Goal: Task Accomplishment & Management: Use online tool/utility

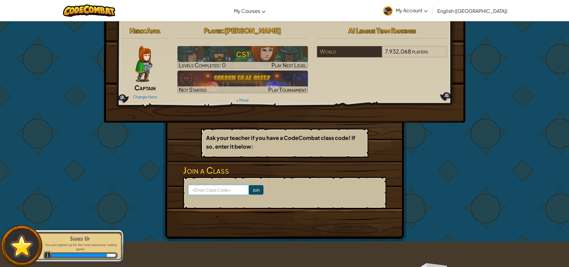
click at [218, 188] on input at bounding box center [218, 190] width 61 height 10
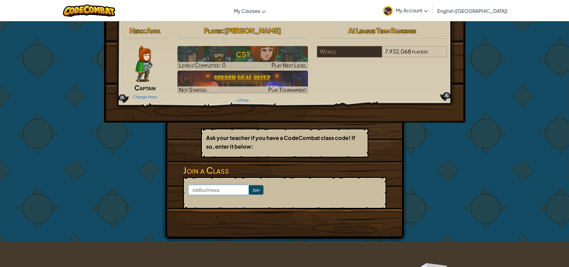
type input "JobBusSheep"
click at [255, 190] on input "Join" at bounding box center [256, 190] width 15 height 10
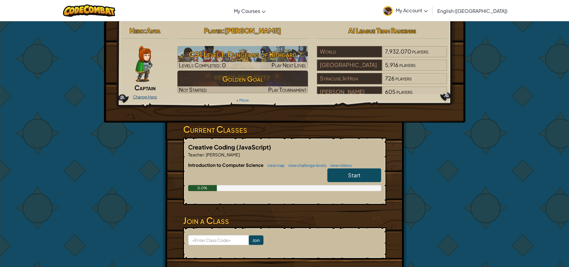
click at [155, 97] on link "Change Hero" at bounding box center [145, 96] width 24 height 5
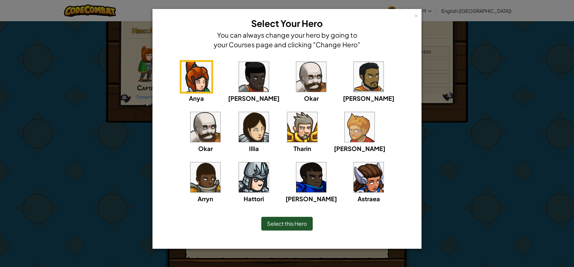
click at [354, 188] on img at bounding box center [369, 177] width 30 height 30
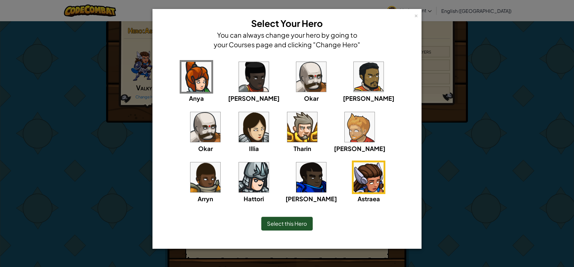
click at [239, 129] on img at bounding box center [254, 127] width 30 height 30
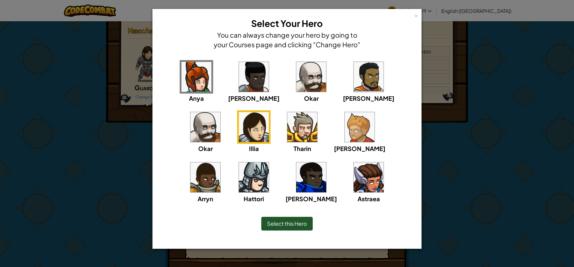
click at [192, 76] on img at bounding box center [196, 77] width 30 height 30
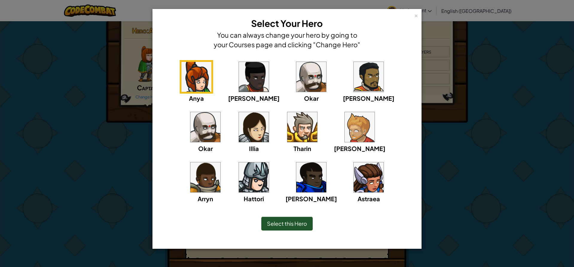
click at [354, 176] on img at bounding box center [369, 177] width 30 height 30
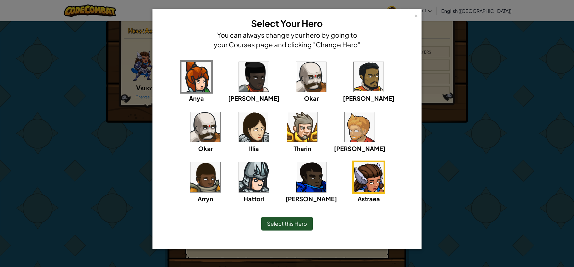
click at [281, 228] on div "Select this Hero" at bounding box center [286, 224] width 51 height 14
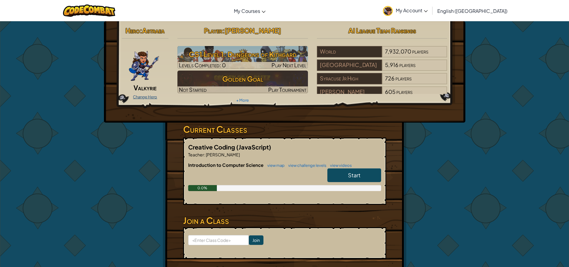
click at [152, 95] on link "Change Hero" at bounding box center [145, 96] width 24 height 5
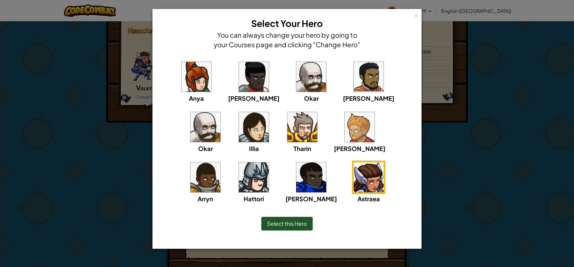
click at [239, 135] on img at bounding box center [254, 127] width 30 height 30
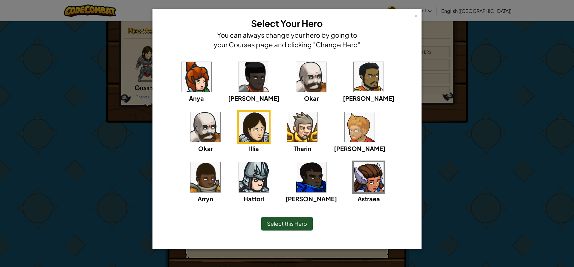
click at [181, 86] on img at bounding box center [196, 77] width 30 height 30
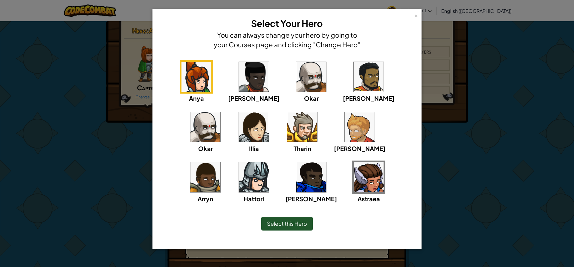
click at [247, 83] on img at bounding box center [254, 77] width 30 height 30
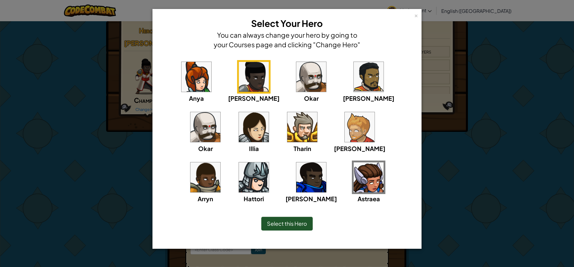
click at [354, 179] on img at bounding box center [369, 177] width 30 height 30
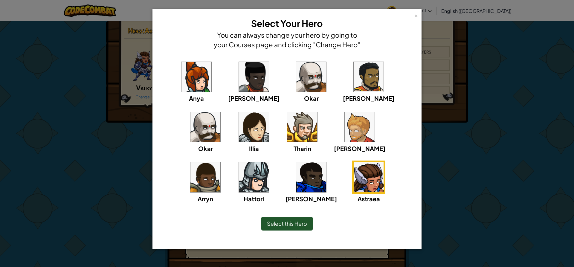
click at [302, 223] on span "Select this Hero" at bounding box center [287, 223] width 40 height 7
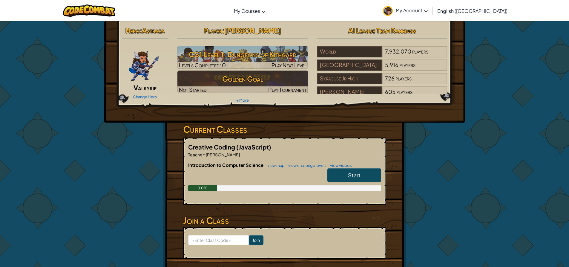
click at [393, 13] on img at bounding box center [388, 11] width 10 height 10
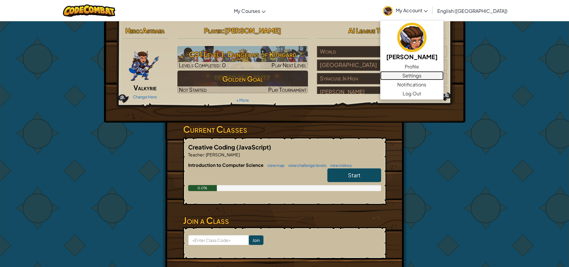
click at [444, 76] on link "Settings" at bounding box center [411, 75] width 63 height 9
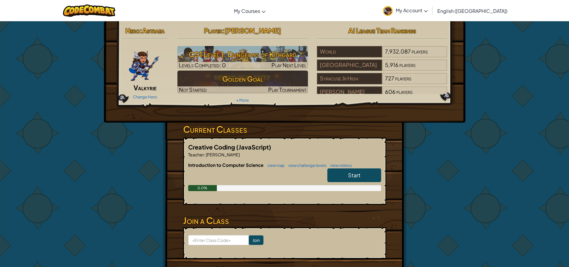
click at [428, 10] on span "My Account" at bounding box center [412, 10] width 32 height 6
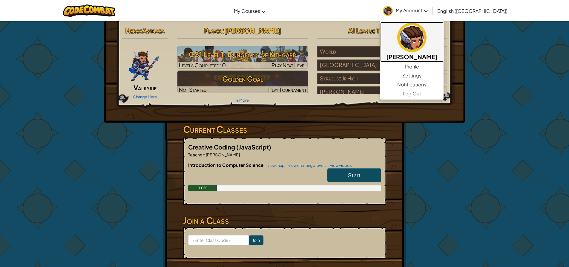
click at [427, 44] on img at bounding box center [411, 37] width 29 height 29
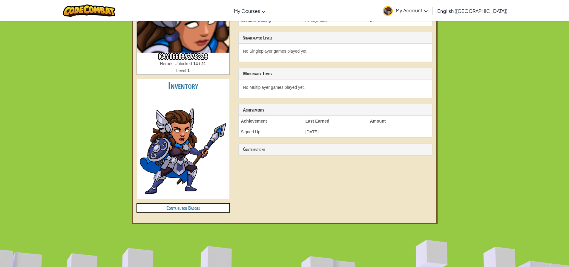
scroll to position [120, 0]
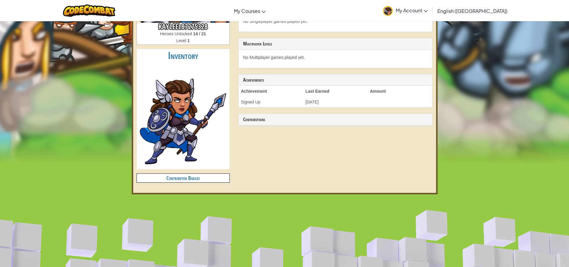
click at [52, 79] on div "Toggle navigation My Courses CodeCombat Classroom Ozaria Classroom AI League Es…" at bounding box center [284, 196] width 569 height 632
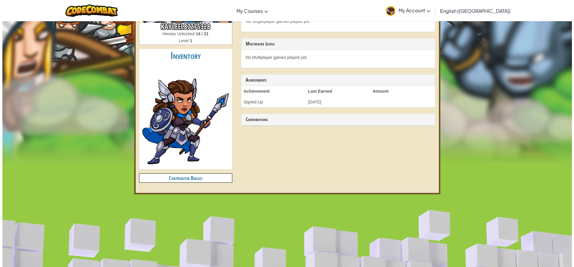
scroll to position [0, 0]
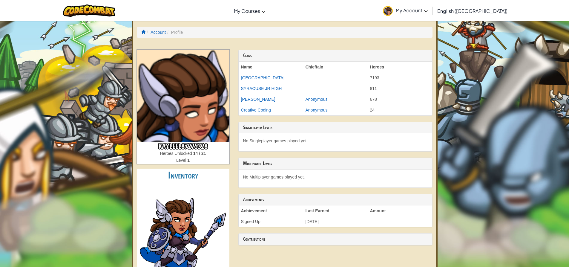
click at [144, 29] on li at bounding box center [143, 32] width 4 height 6
click at [144, 34] on span at bounding box center [143, 32] width 4 height 4
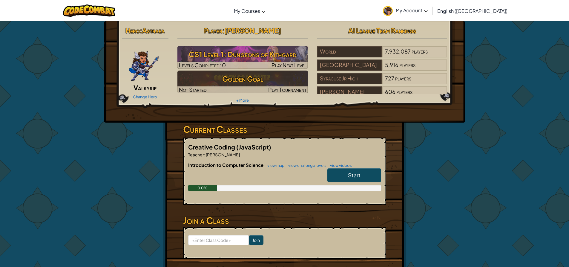
click at [352, 174] on span "Start" at bounding box center [354, 175] width 13 height 7
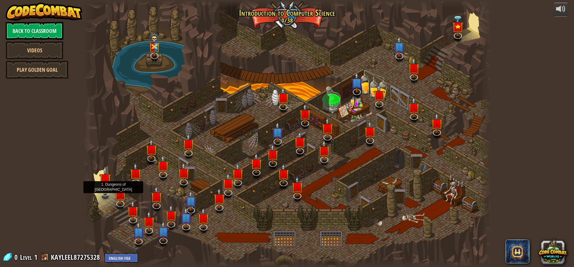
click at [108, 186] on img at bounding box center [105, 179] width 12 height 27
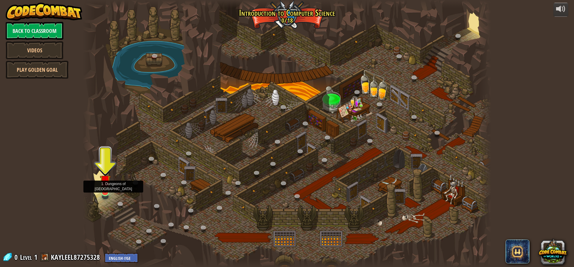
click at [106, 188] on img at bounding box center [105, 180] width 11 height 25
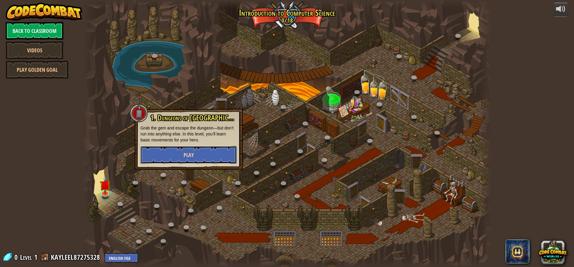
click at [178, 154] on button "Play" at bounding box center [188, 155] width 96 height 18
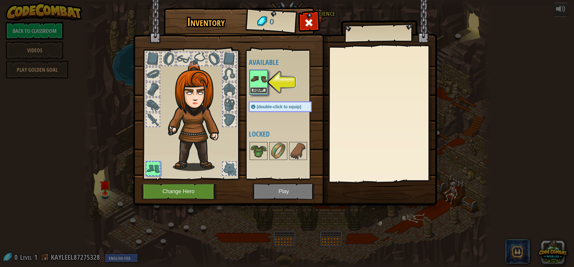
click at [263, 90] on button "Equip" at bounding box center [258, 90] width 17 height 6
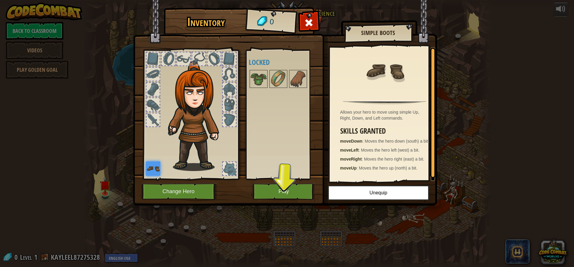
click at [155, 168] on img at bounding box center [153, 168] width 14 height 14
click at [167, 56] on div at bounding box center [168, 58] width 13 height 13
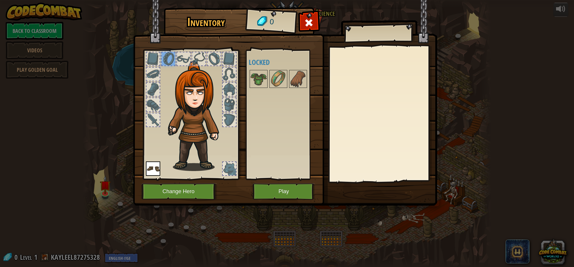
click at [180, 57] on div at bounding box center [183, 58] width 13 height 13
click at [150, 166] on img at bounding box center [153, 168] width 14 height 14
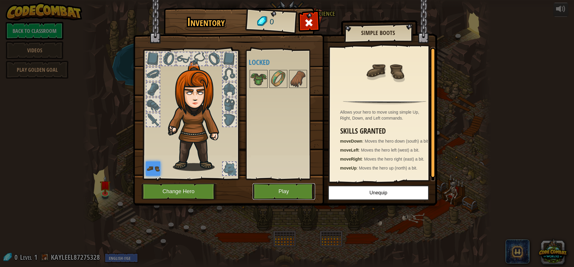
click at [274, 185] on button "Play" at bounding box center [284, 191] width 62 height 16
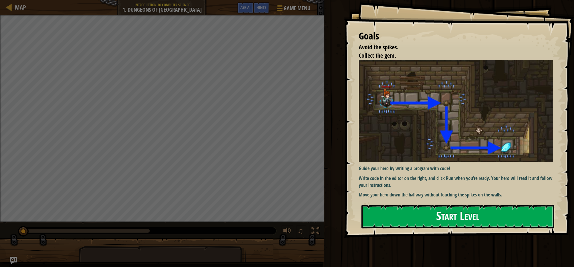
click at [445, 215] on button "Start Level" at bounding box center [457, 217] width 193 height 24
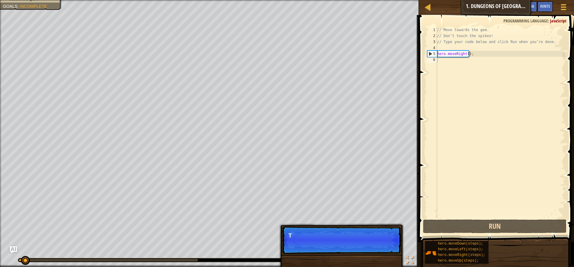
click at [378, 241] on p "Skip (esc) Continue T" at bounding box center [341, 239] width 119 height 27
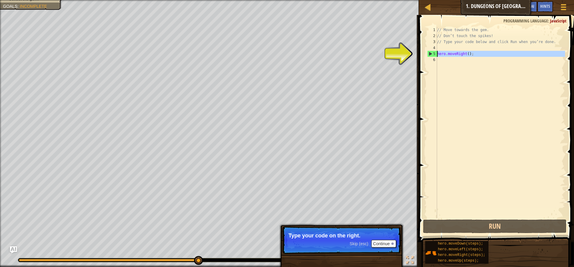
click at [434, 55] on div "5" at bounding box center [432, 54] width 10 height 6
type textarea "hero.moveRight();"
click at [449, 54] on div "// Move towards the gem. // Don’t touch the spikes! // Type your code below and…" at bounding box center [500, 128] width 129 height 203
click at [449, 62] on div "// Move towards the gem. // Don’t touch the spikes! // Type your code below and…" at bounding box center [500, 128] width 129 height 203
type textarea "h"
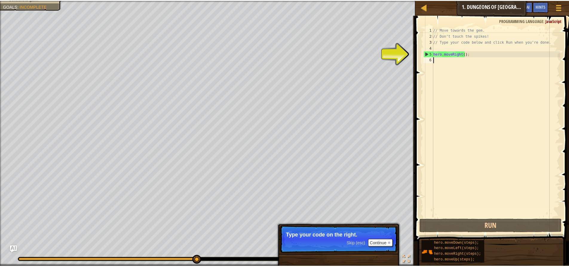
scroll to position [3, 0]
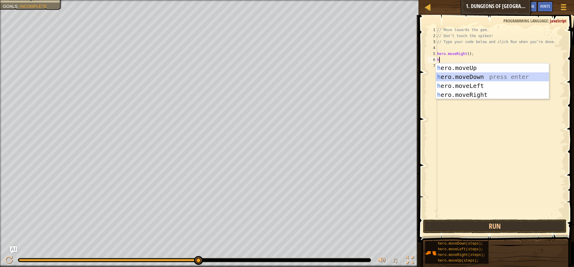
click at [512, 76] on div "h ero.moveUp press enter h ero.moveDown press enter h ero.moveLeft press enter …" at bounding box center [492, 90] width 113 height 54
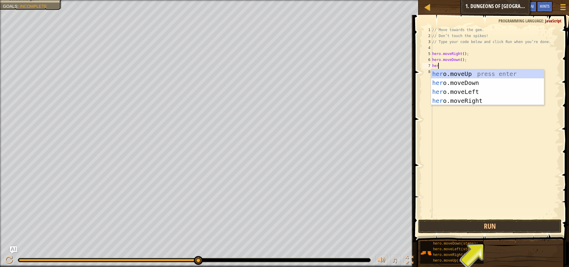
type textarea "hero"
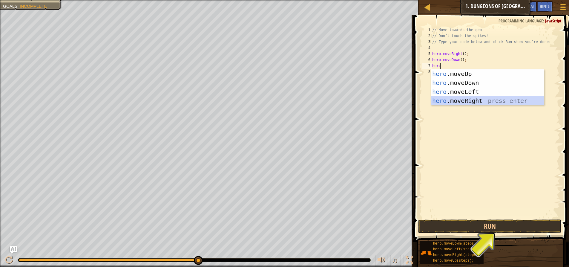
click at [459, 100] on div "hero .moveUp press enter hero .moveDown press enter hero .moveLeft press enter …" at bounding box center [487, 96] width 113 height 54
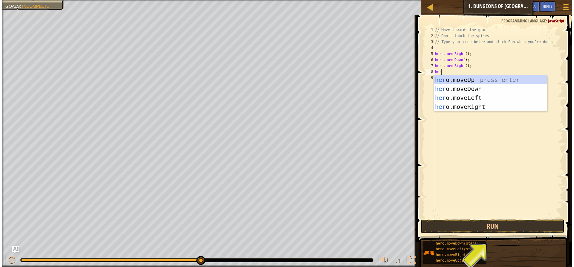
scroll to position [3, 0]
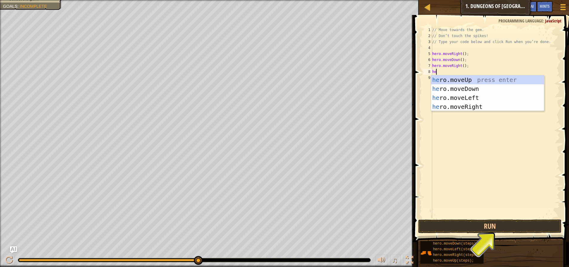
type textarea "h"
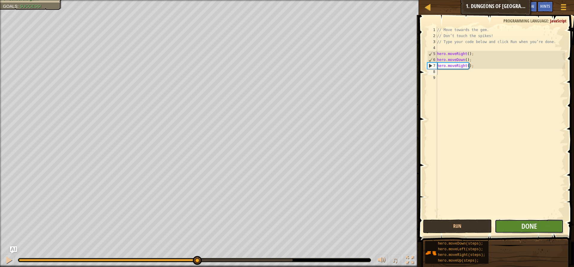
click at [540, 222] on button "Done" at bounding box center [529, 226] width 69 height 14
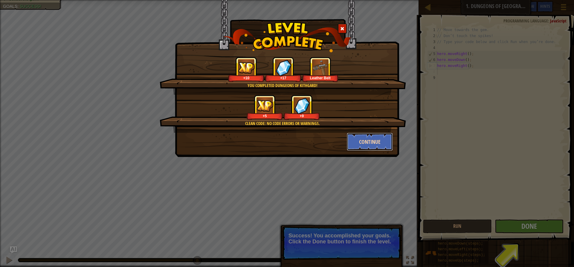
click at [382, 140] on button "Continue" at bounding box center [370, 142] width 46 height 18
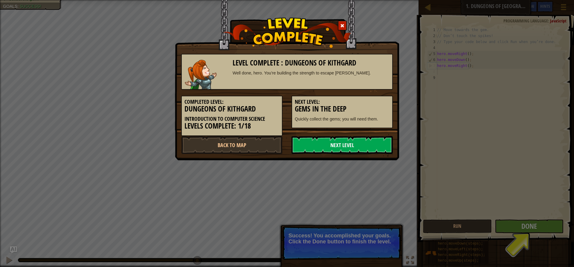
click at [346, 146] on link "Next Level" at bounding box center [341, 145] width 101 height 18
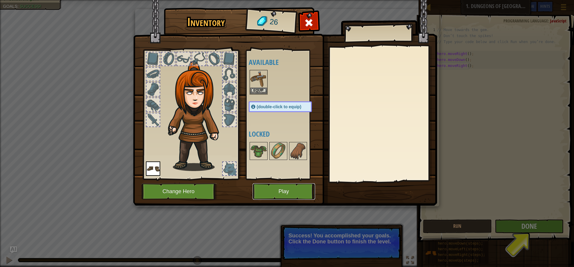
click at [290, 188] on button "Play" at bounding box center [284, 191] width 62 height 16
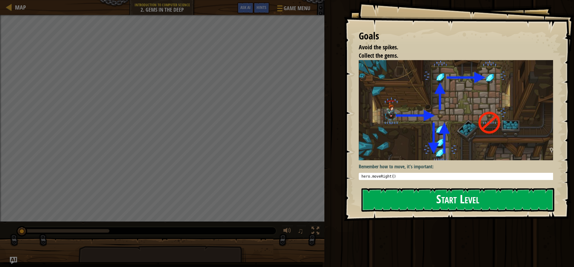
click at [446, 202] on button "Start Level" at bounding box center [457, 200] width 193 height 24
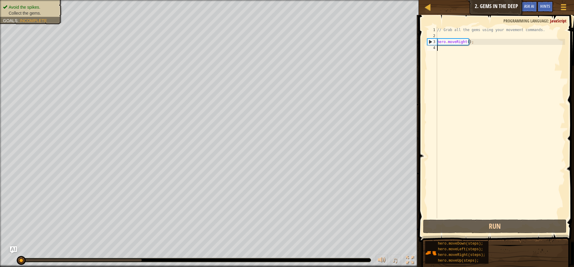
click at [462, 50] on div "// Grab all the gems using your movement commands. hero . moveRight ( ) ;" at bounding box center [500, 128] width 129 height 203
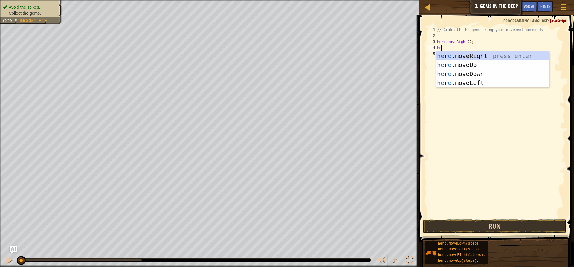
scroll to position [3, 0]
type textarea "hero"
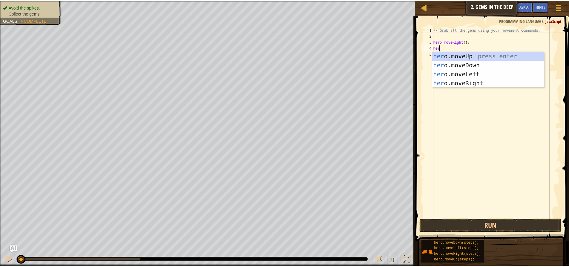
scroll to position [3, 0]
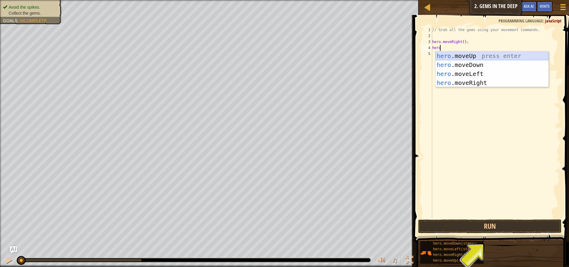
click at [485, 55] on div "hero .moveUp press enter hero .moveDown press enter hero .moveLeft press enter …" at bounding box center [492, 78] width 113 height 54
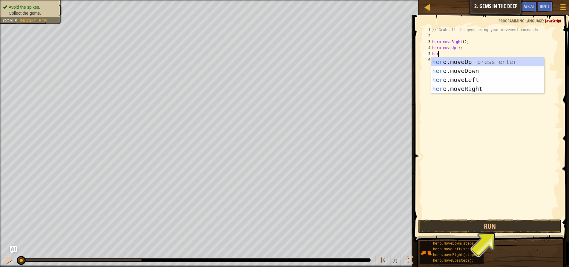
type textarea "hero"
click at [468, 87] on div "hero .moveUp press enter hero .moveDown press enter hero .moveLeft press enter …" at bounding box center [487, 84] width 113 height 54
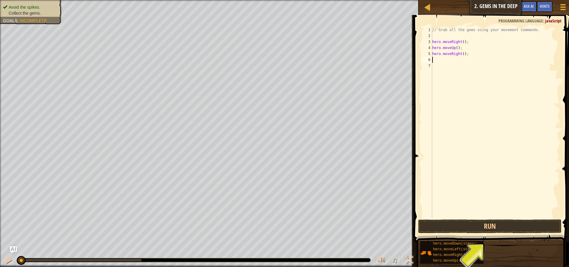
scroll to position [3, 0]
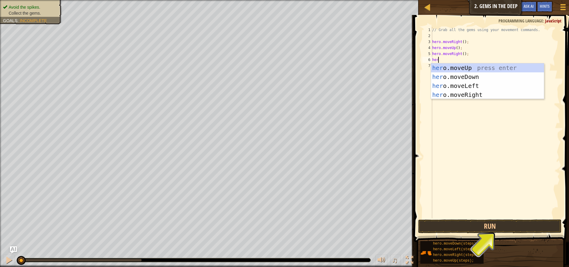
type textarea "hero"
click at [463, 78] on div "hero .moveUp press enter hero .moveDown press enter hero .moveLeft press enter …" at bounding box center [487, 90] width 113 height 54
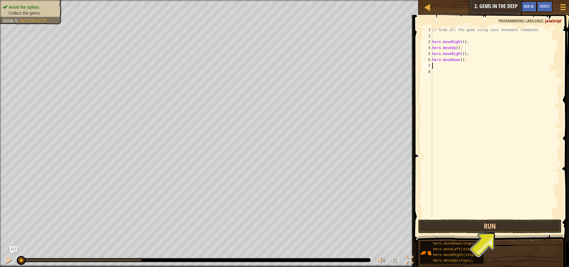
scroll to position [3, 0]
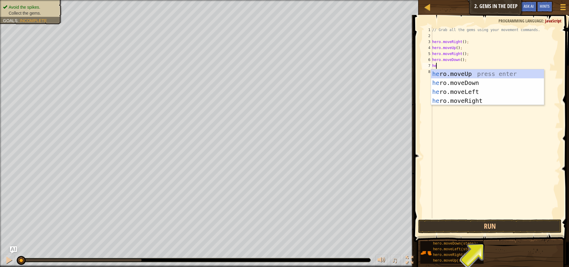
type textarea "hero"
click at [461, 92] on div "hero .moveUp press enter hero .moveDown press enter hero .moveLeft press enter …" at bounding box center [487, 96] width 113 height 54
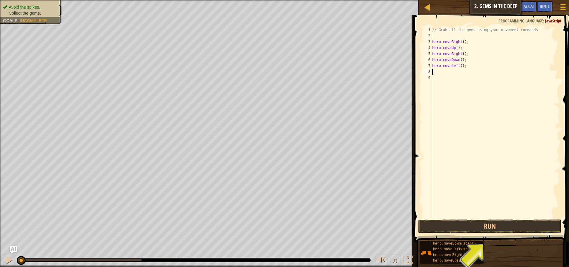
scroll to position [3, 0]
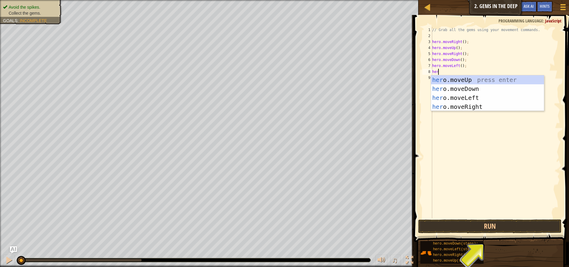
type textarea "hero"
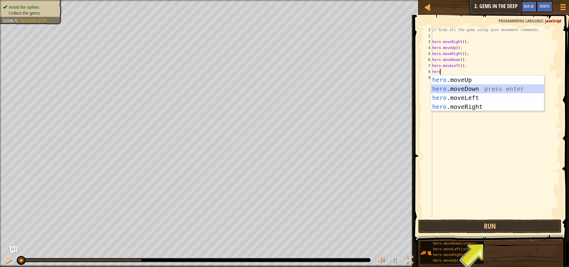
click at [449, 89] on div "hero .moveUp press enter hero .moveDown press enter hero .moveLeft press enter …" at bounding box center [487, 102] width 113 height 54
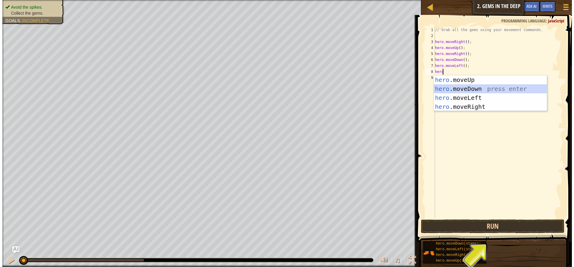
scroll to position [3, 0]
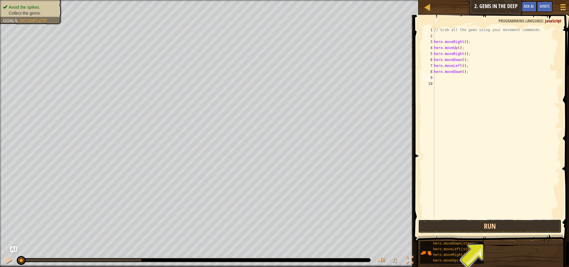
click at [510, 227] on button "Run" at bounding box center [489, 226] width 143 height 14
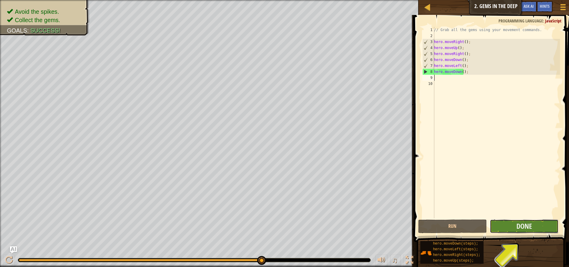
click at [535, 225] on button "Done" at bounding box center [524, 226] width 69 height 14
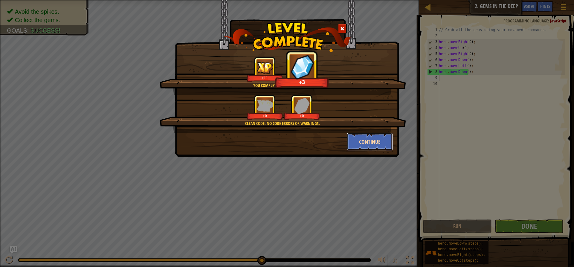
click at [370, 141] on button "Continue" at bounding box center [370, 142] width 46 height 18
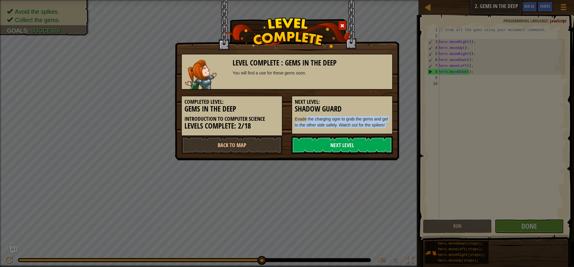
drag, startPoint x: 307, startPoint y: 117, endPoint x: 332, endPoint y: 145, distance: 38.1
click at [332, 145] on div "Level Complete : Gems in the Deep You will find a use for these gems soon. Comp…" at bounding box center [287, 101] width 212 height 106
click at [332, 145] on link "Next Level" at bounding box center [341, 145] width 101 height 18
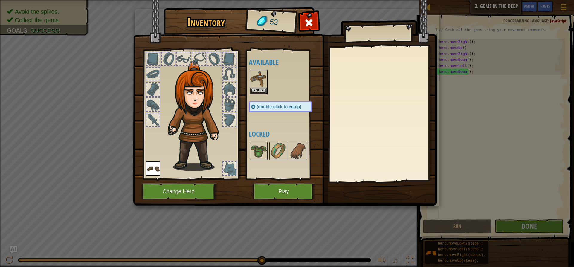
click at [269, 111] on div "(double-click to equip)" at bounding box center [280, 106] width 63 height 11
click at [270, 111] on div "(double-click to equip)" at bounding box center [280, 106] width 63 height 11
click at [269, 105] on span "(double-click to equip)" at bounding box center [279, 106] width 45 height 5
click at [259, 86] on img at bounding box center [258, 79] width 17 height 17
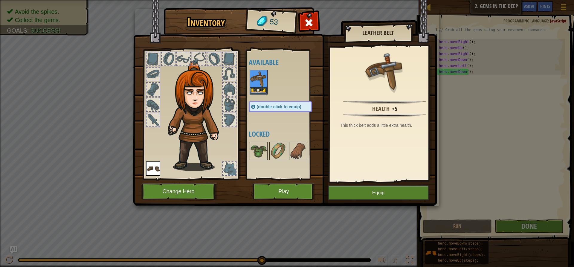
click at [259, 86] on img at bounding box center [258, 79] width 17 height 17
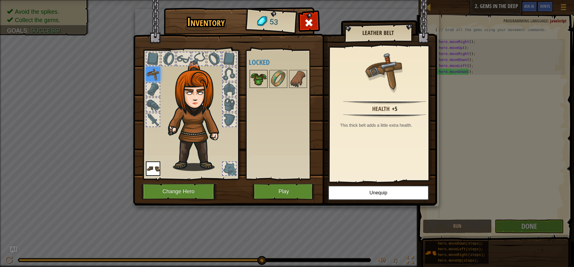
click at [256, 78] on img at bounding box center [258, 79] width 17 height 17
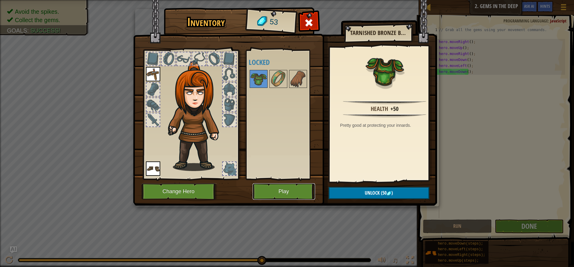
click at [299, 187] on button "Play" at bounding box center [284, 191] width 62 height 16
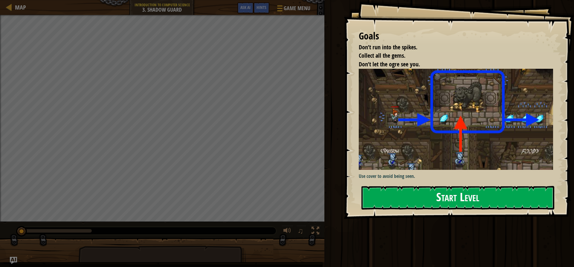
click at [414, 195] on button "Start Level" at bounding box center [457, 198] width 193 height 24
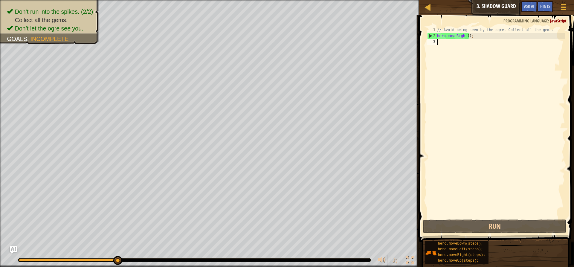
scroll to position [3, 0]
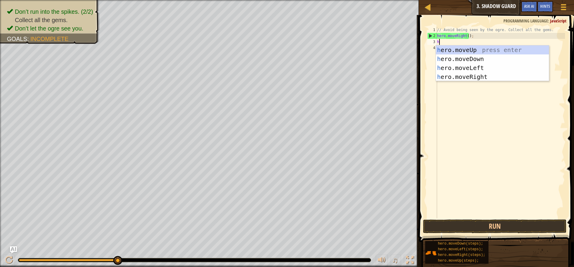
type textarea "heor"
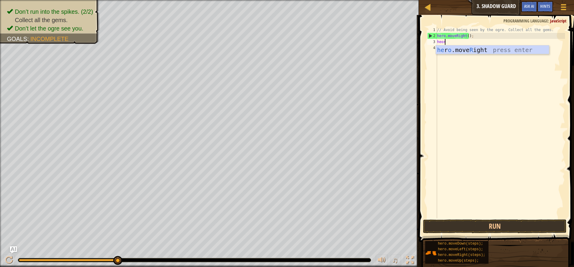
scroll to position [3, 0]
click at [481, 48] on div "he r o .move R ight press enter" at bounding box center [492, 58] width 113 height 27
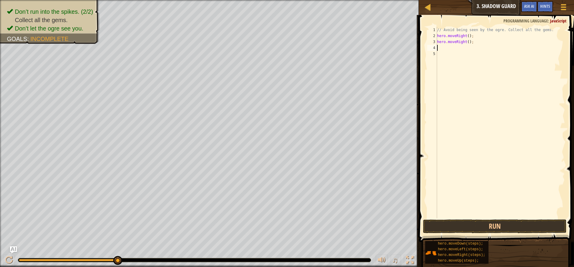
scroll to position [3, 0]
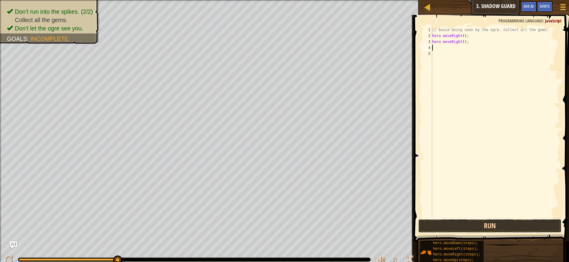
click at [533, 225] on button "Run" at bounding box center [489, 226] width 143 height 14
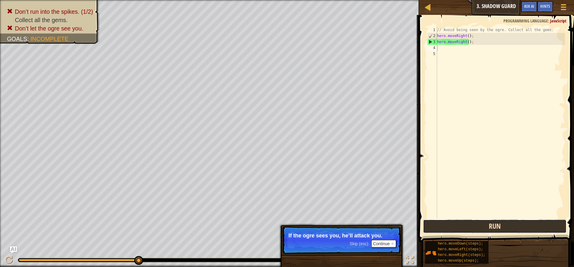
click at [496, 223] on button "Run" at bounding box center [494, 226] width 143 height 14
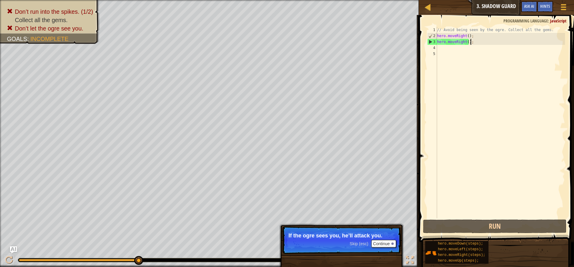
click at [478, 41] on div "// Avoid being seen by the ogre. Collect all the gems. hero . moveRight ( ) ; h…" at bounding box center [500, 128] width 129 height 203
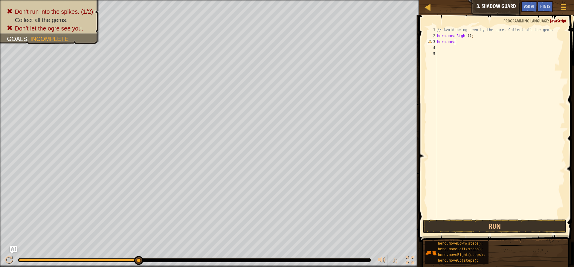
type textarea "hero.moveU"
click at [478, 49] on div "hero.moveU p press enter" at bounding box center [492, 58] width 113 height 27
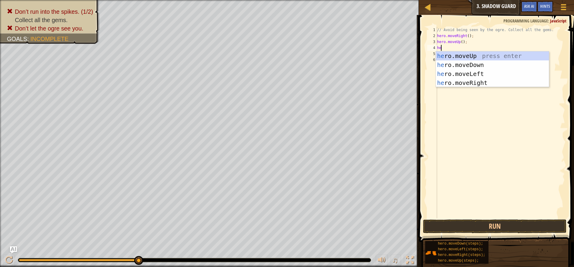
type textarea "hero"
click at [467, 82] on div "hero .moveUp press enter hero .moveDown press enter hero .moveLeft press enter …" at bounding box center [492, 78] width 113 height 54
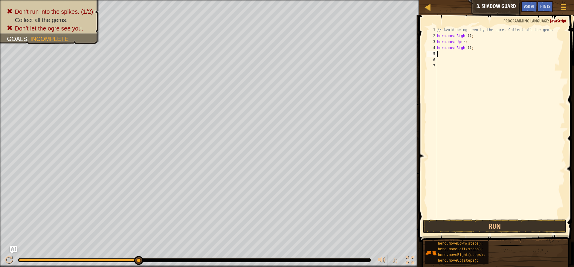
scroll to position [3, 0]
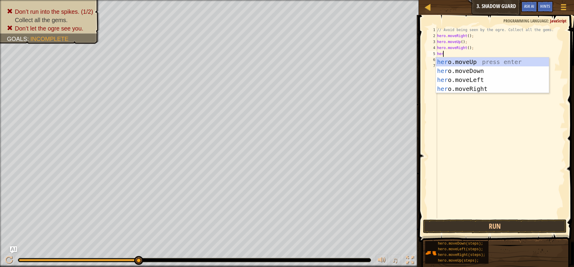
type textarea "hero"
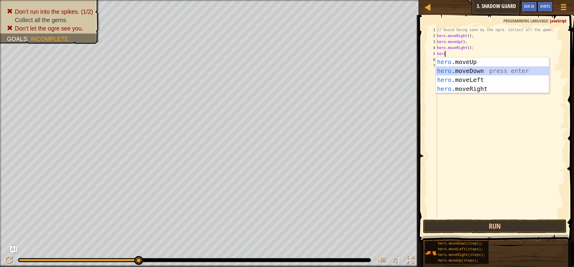
click at [443, 68] on div "hero .moveUp press enter hero .moveDown press enter hero .moveLeft press enter …" at bounding box center [492, 84] width 113 height 54
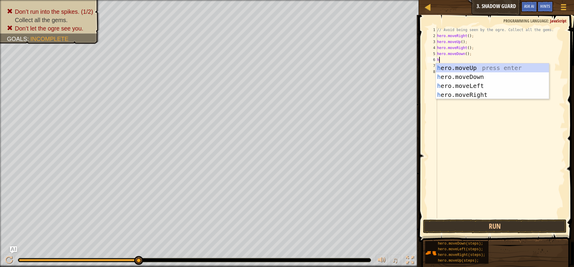
type textarea "her"
click at [474, 95] on div "her o.moveUp press enter her o.moveDown press enter her o.moveLeft press enter …" at bounding box center [492, 90] width 113 height 54
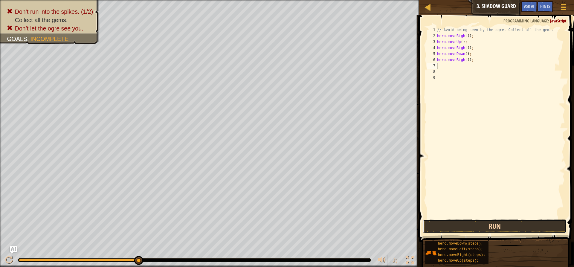
click at [490, 221] on button "Run" at bounding box center [494, 226] width 143 height 14
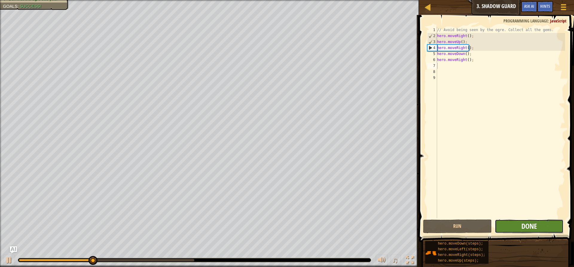
click at [534, 226] on span "Done" at bounding box center [529, 226] width 16 height 10
